Goal: Navigation & Orientation: Find specific page/section

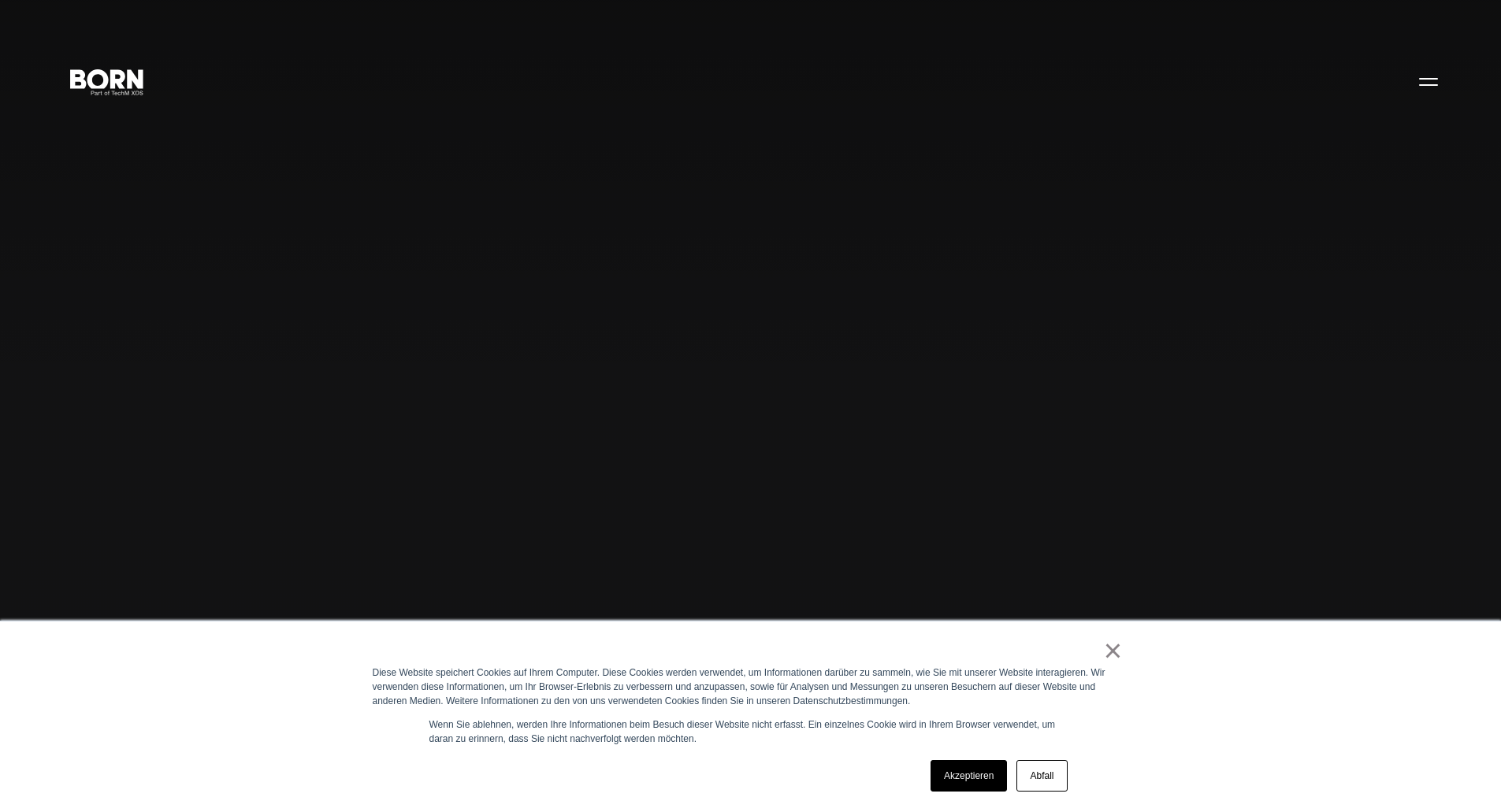
click at [1031, 777] on font "Abfall" at bounding box center [1041, 776] width 24 height 11
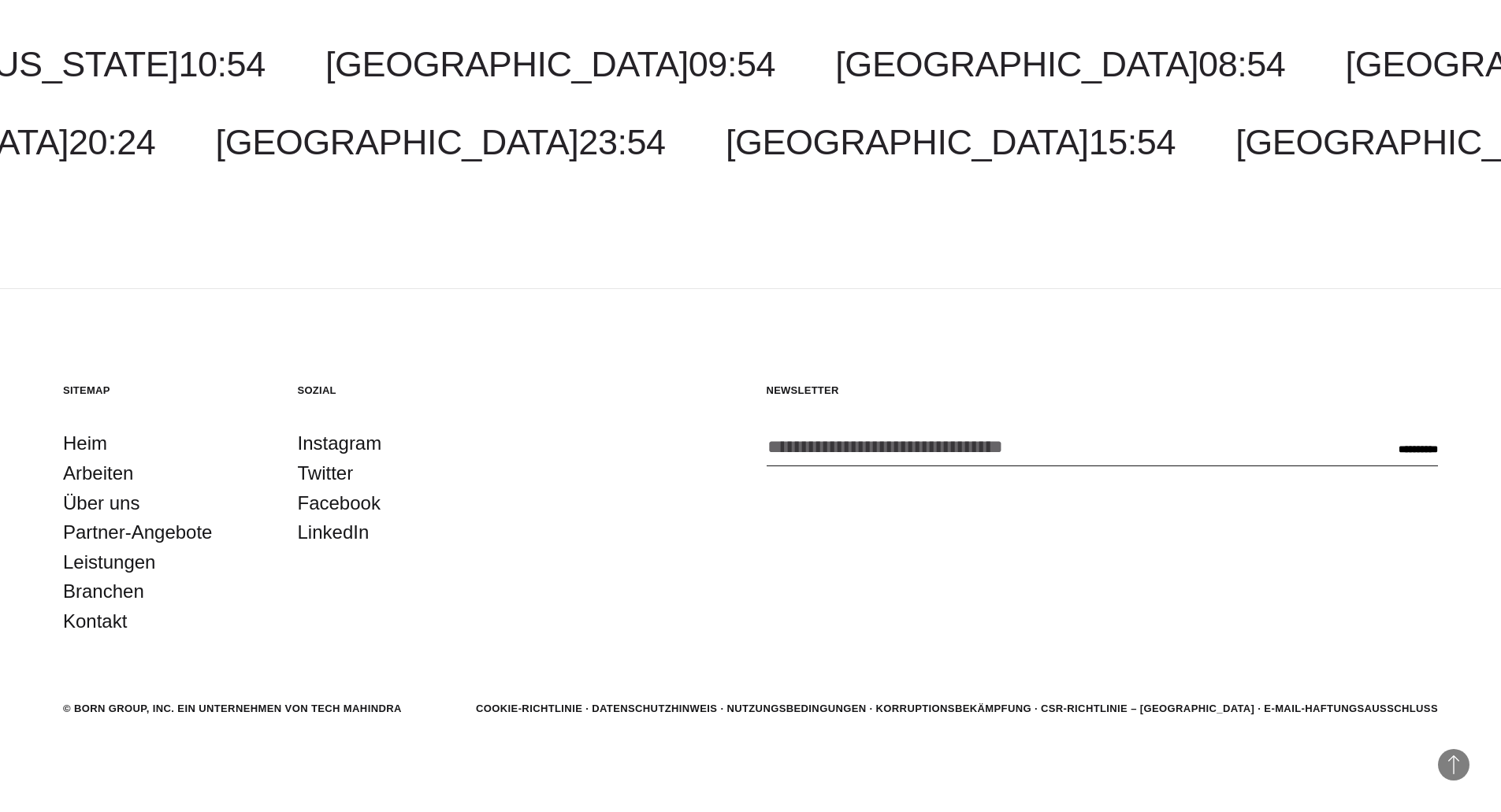
scroll to position [5462, 0]
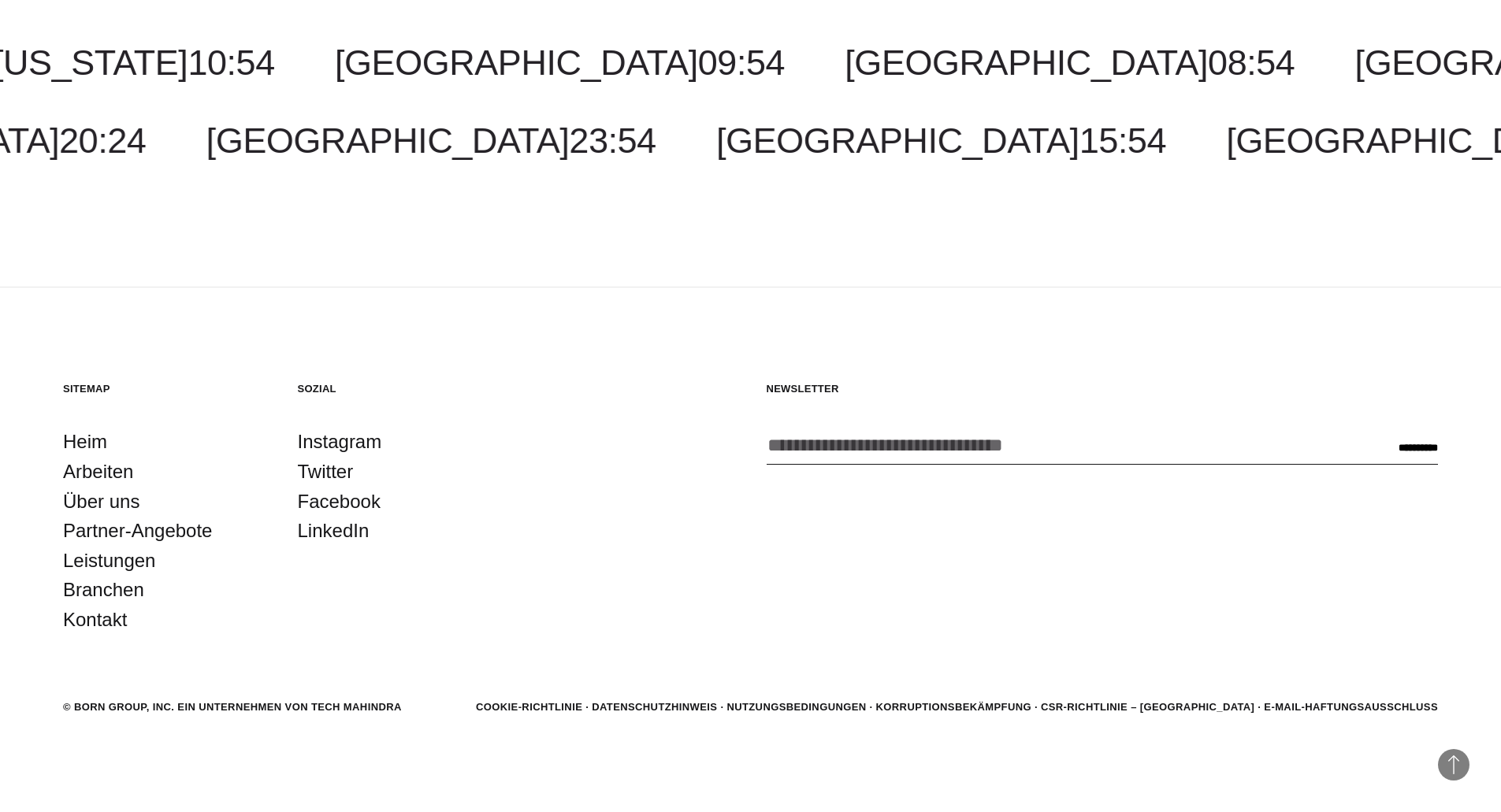
click at [100, 475] on font "Arbeiten" at bounding box center [97, 471] width 70 height 21
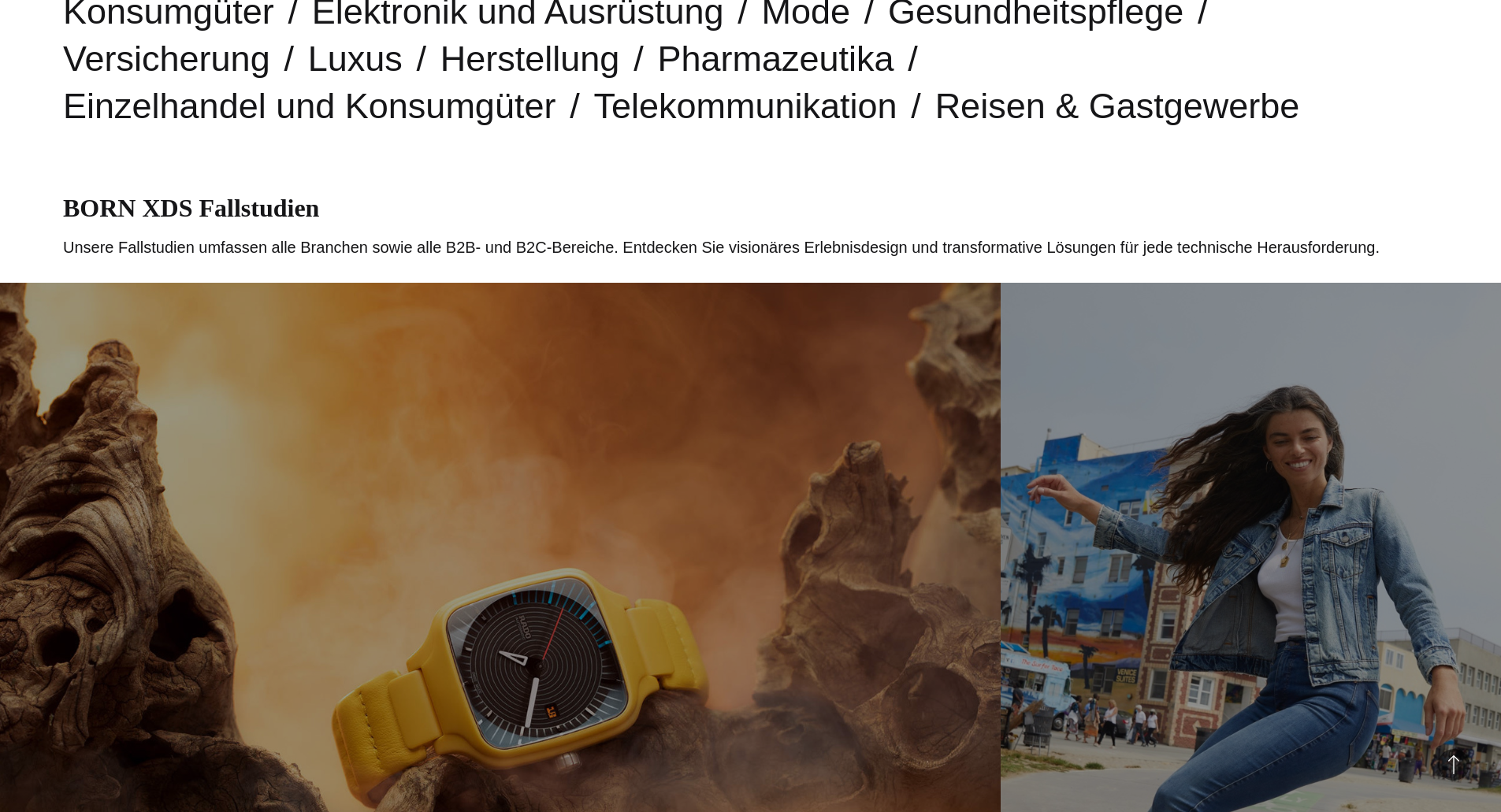
scroll to position [472, 0]
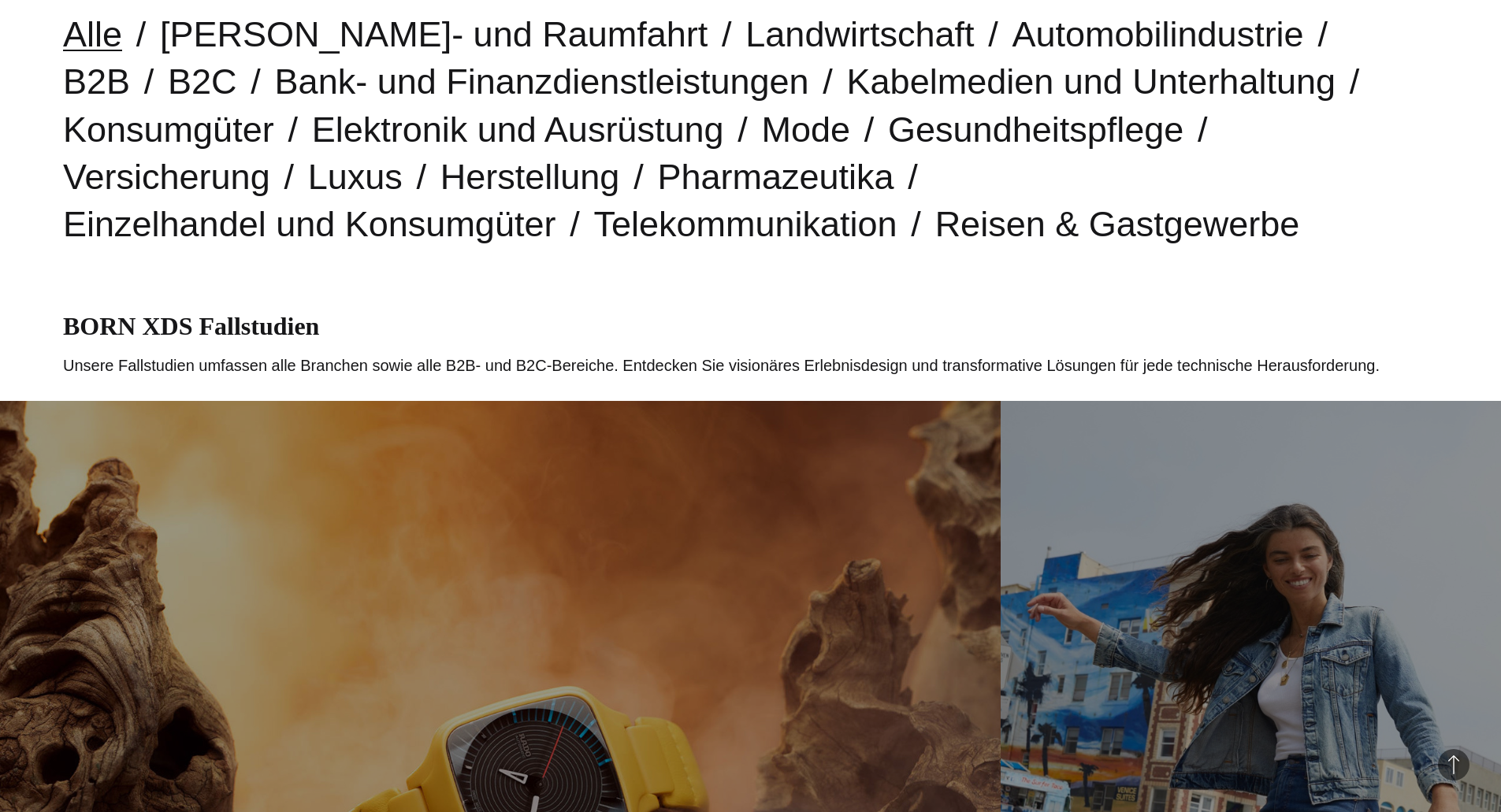
click at [403, 157] on font "Luxus" at bounding box center [355, 177] width 94 height 41
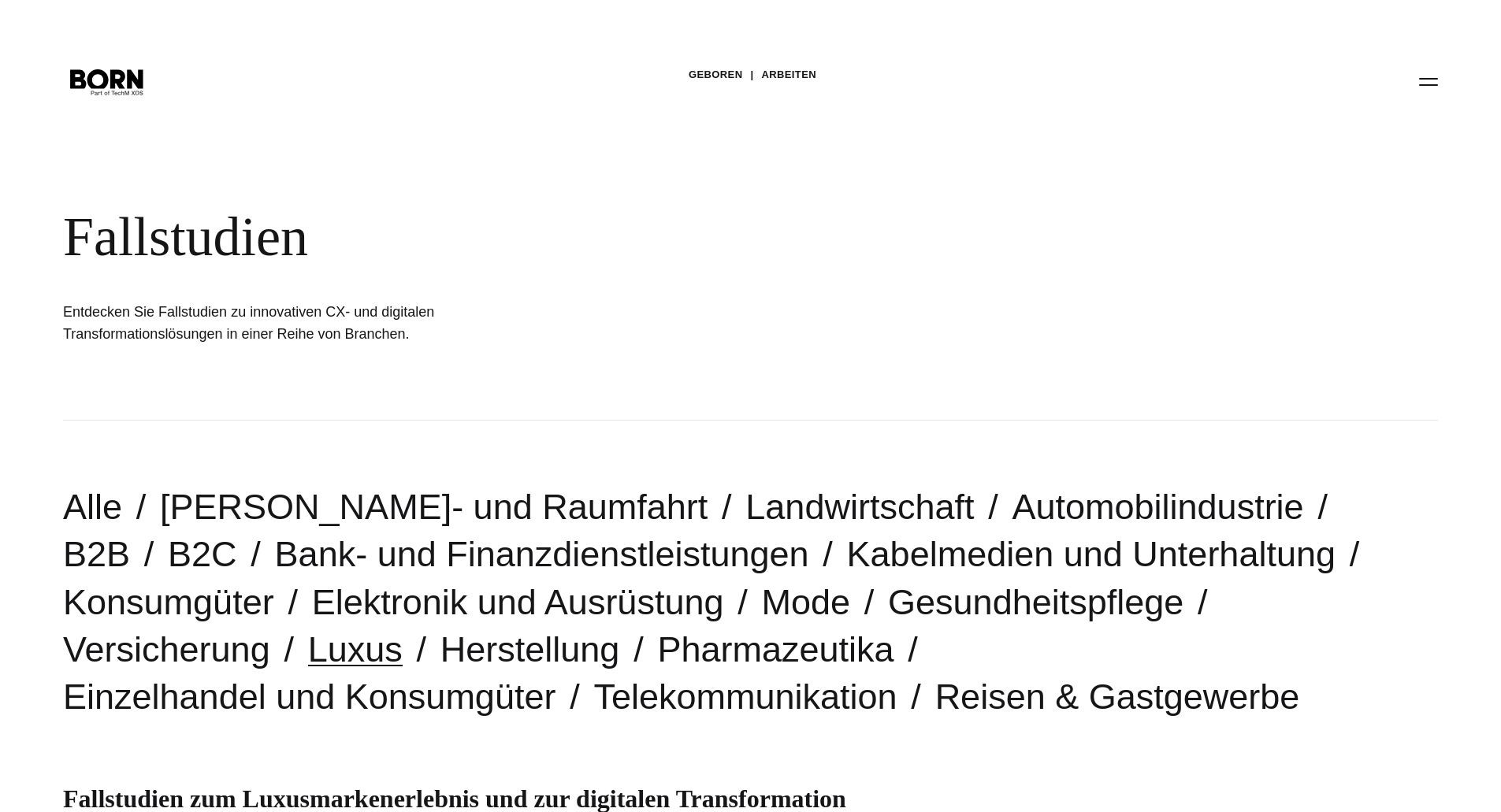
click at [96, 509] on font "Alle" at bounding box center [92, 508] width 59 height 41
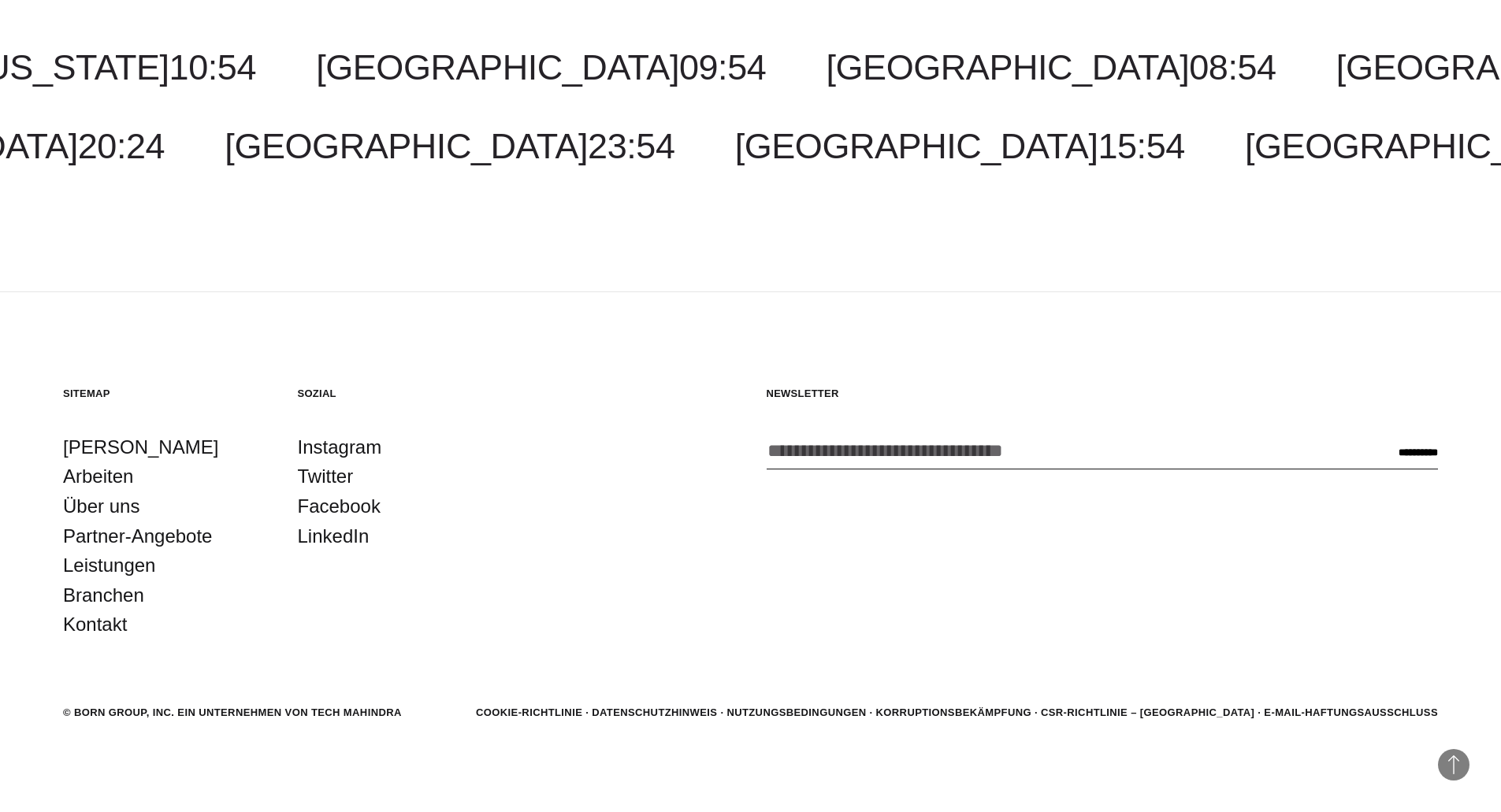
scroll to position [5684, 0]
